Goal: Use online tool/utility

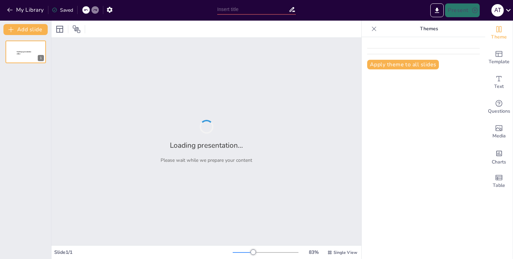
type input "Potencial de Hidrógeno"
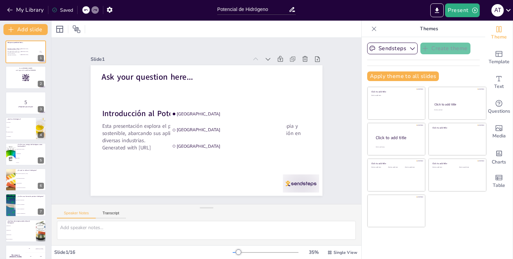
checkbox input "true"
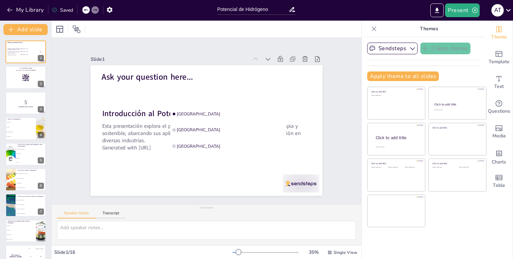
checkbox input "true"
